Goal: Find specific page/section: Find specific page/section

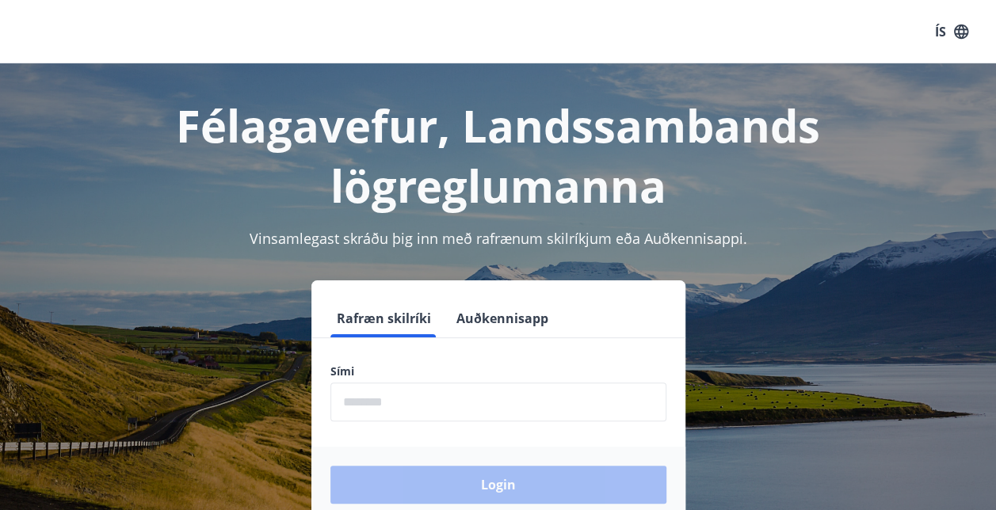
click at [475, 394] on input "phone" at bounding box center [498, 402] width 336 height 39
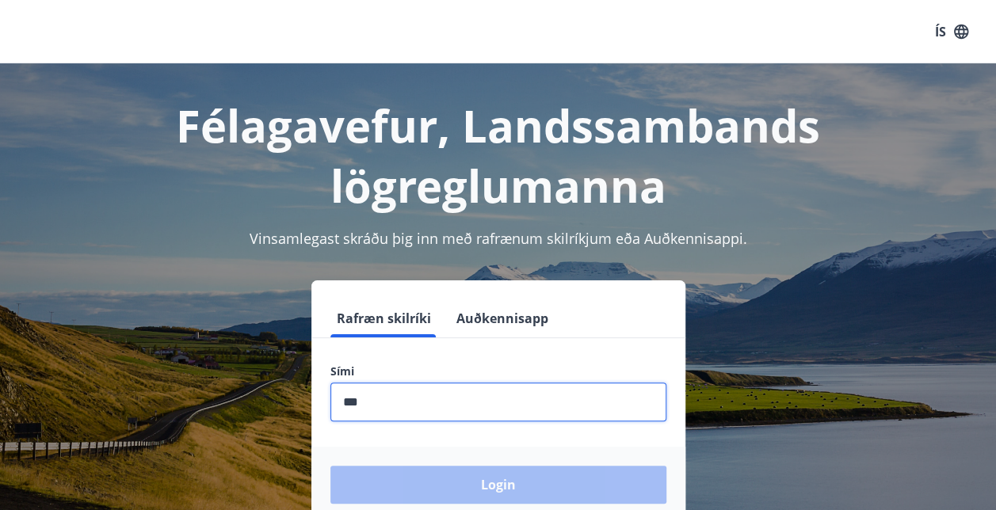
click at [475, 394] on input "phone" at bounding box center [498, 402] width 336 height 39
click at [524, 477] on div "Login" at bounding box center [498, 485] width 374 height 76
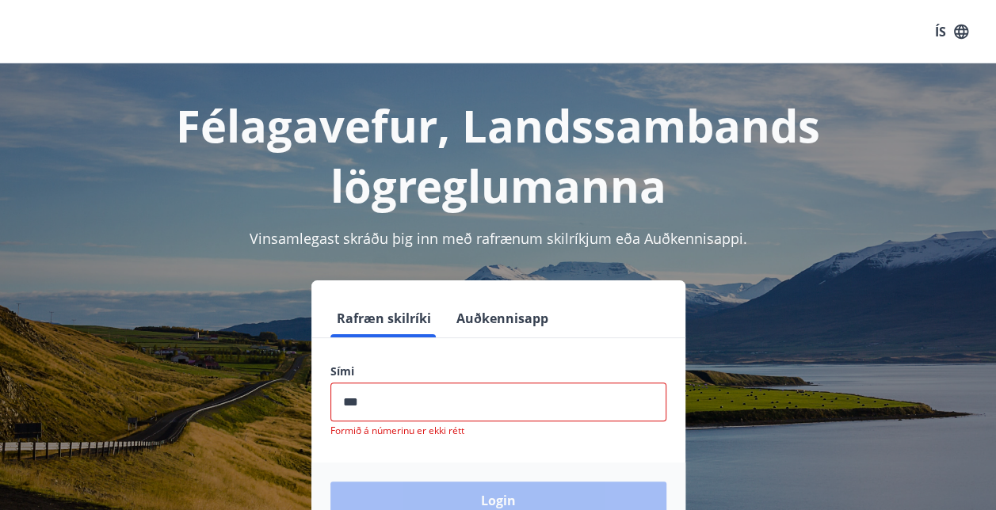
click at [479, 390] on input "phone" at bounding box center [498, 402] width 336 height 39
type input "********"
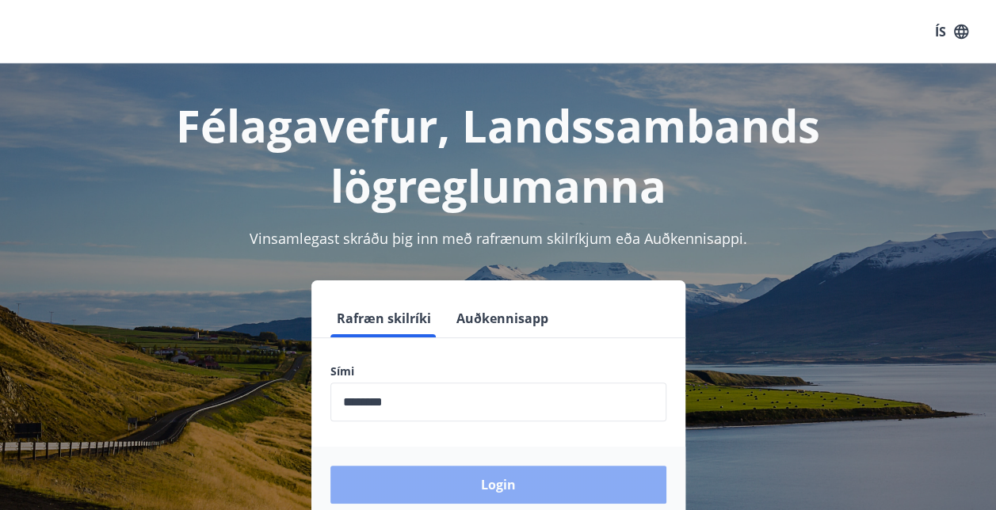
click at [488, 482] on button "Login" at bounding box center [498, 485] width 336 height 38
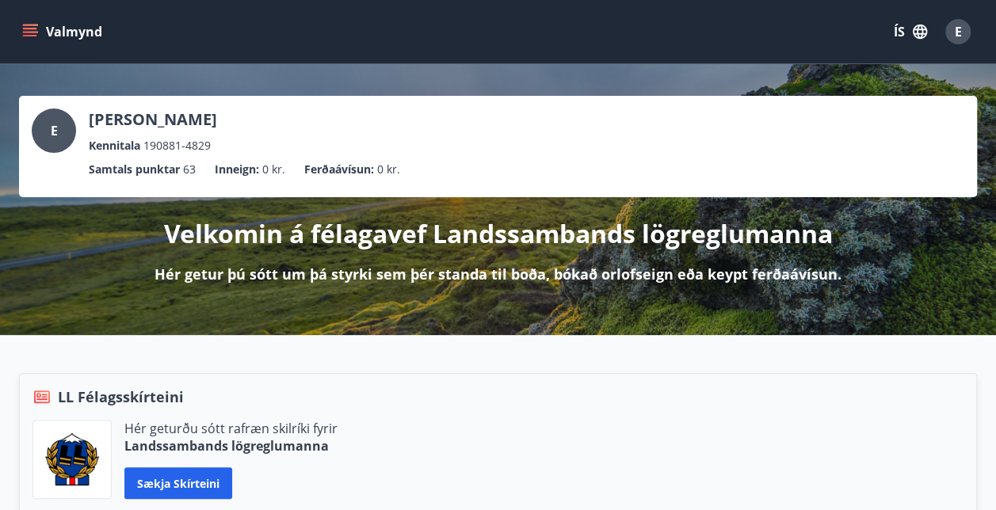
click at [26, 34] on icon "menu" at bounding box center [30, 32] width 16 height 16
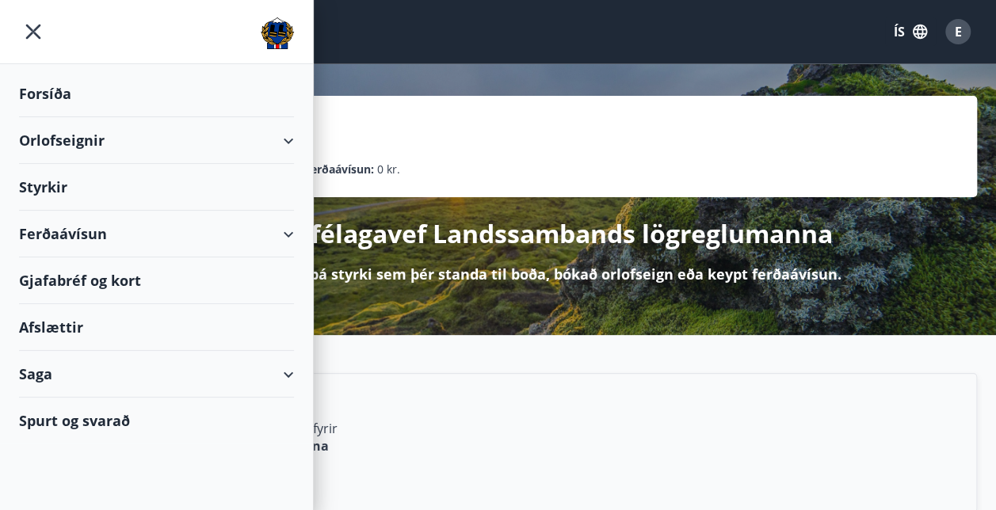
click at [291, 143] on div "Orlofseignir" at bounding box center [156, 140] width 275 height 47
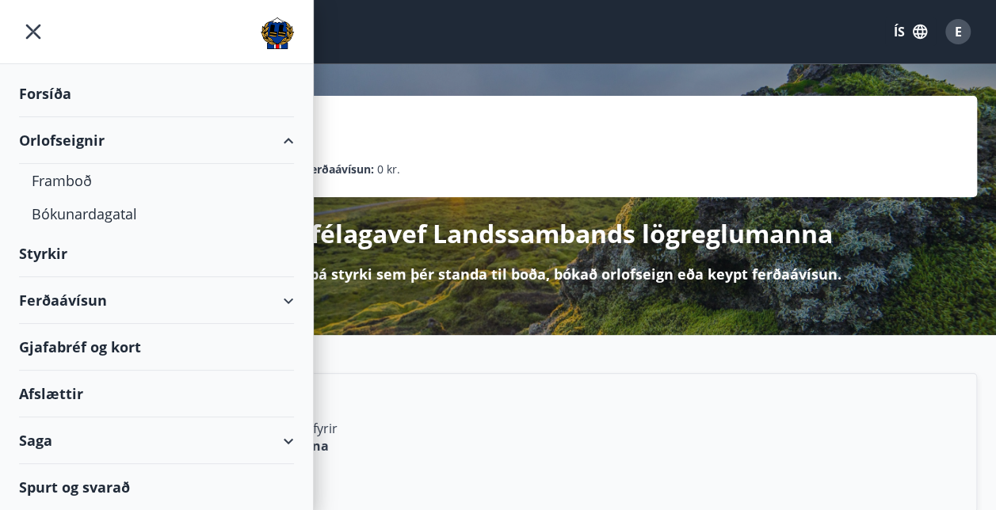
click at [133, 345] on div "Gjafabréf og kort" at bounding box center [156, 347] width 275 height 47
